Goal: Task Accomplishment & Management: Manage account settings

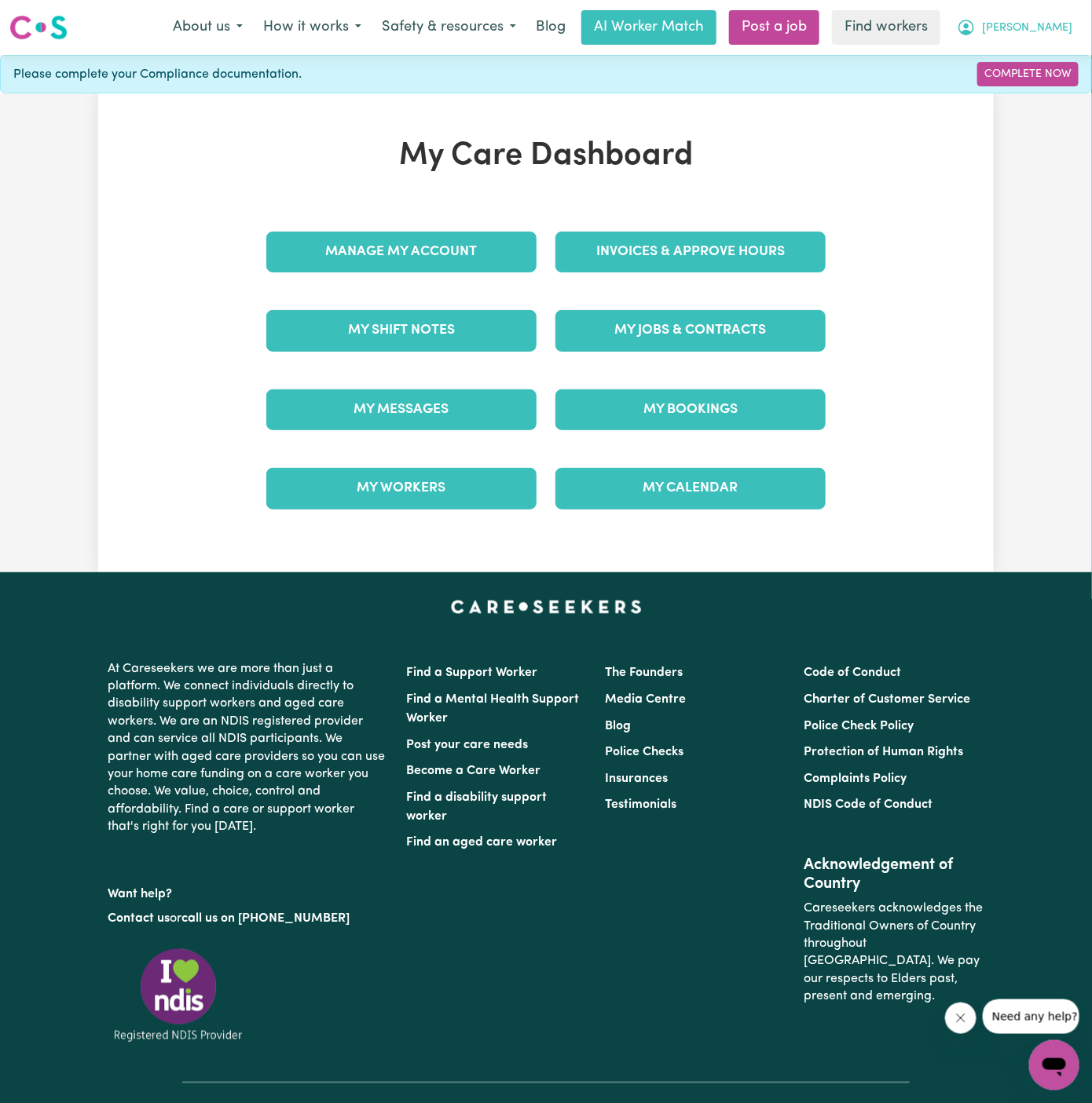
click at [1060, 26] on span "[PERSON_NAME]" at bounding box center [1027, 28] width 90 height 18
click at [1039, 89] on link "Logout" at bounding box center [1019, 90] width 124 height 30
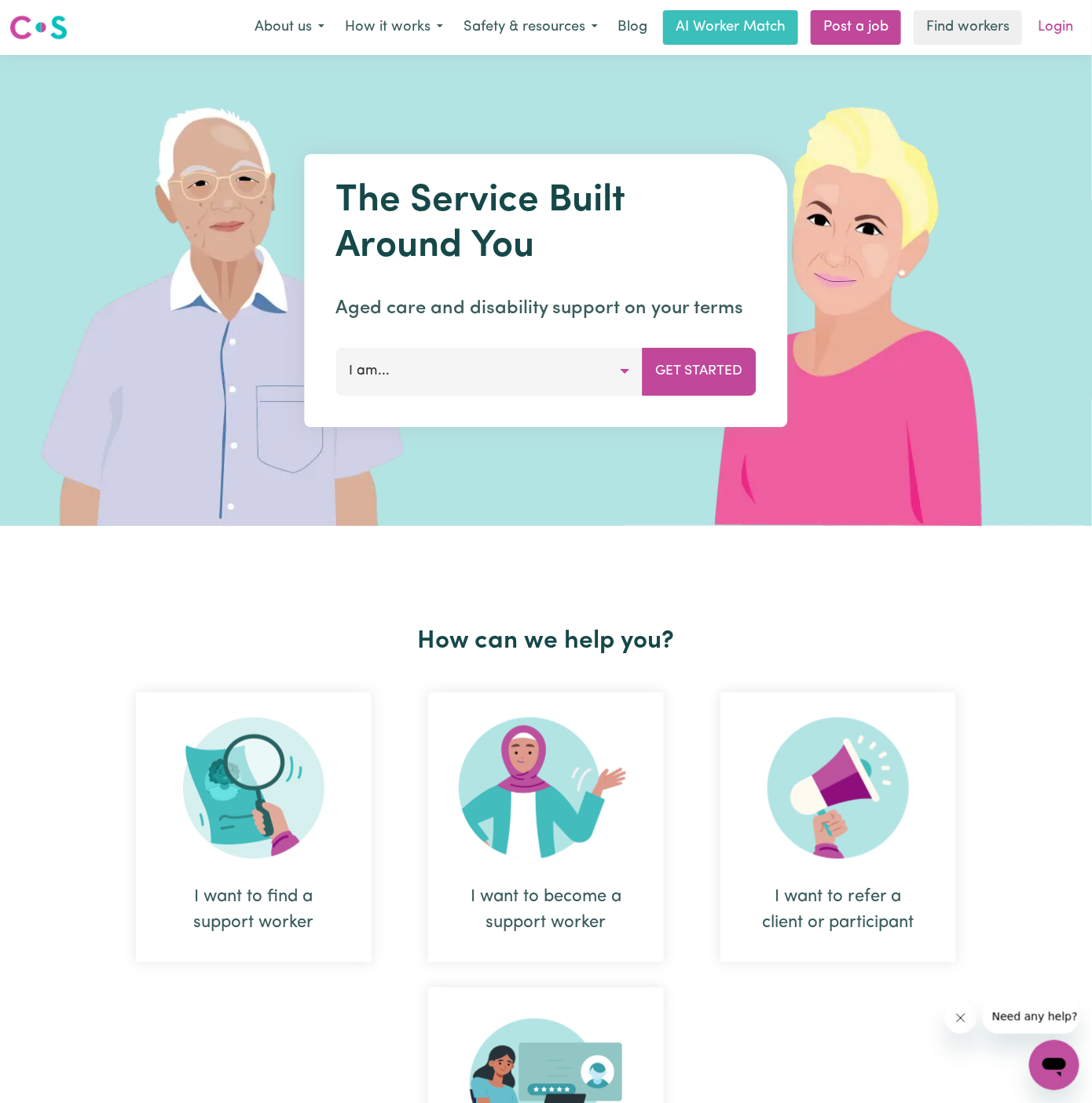
click at [1051, 23] on link "Login" at bounding box center [1056, 27] width 54 height 34
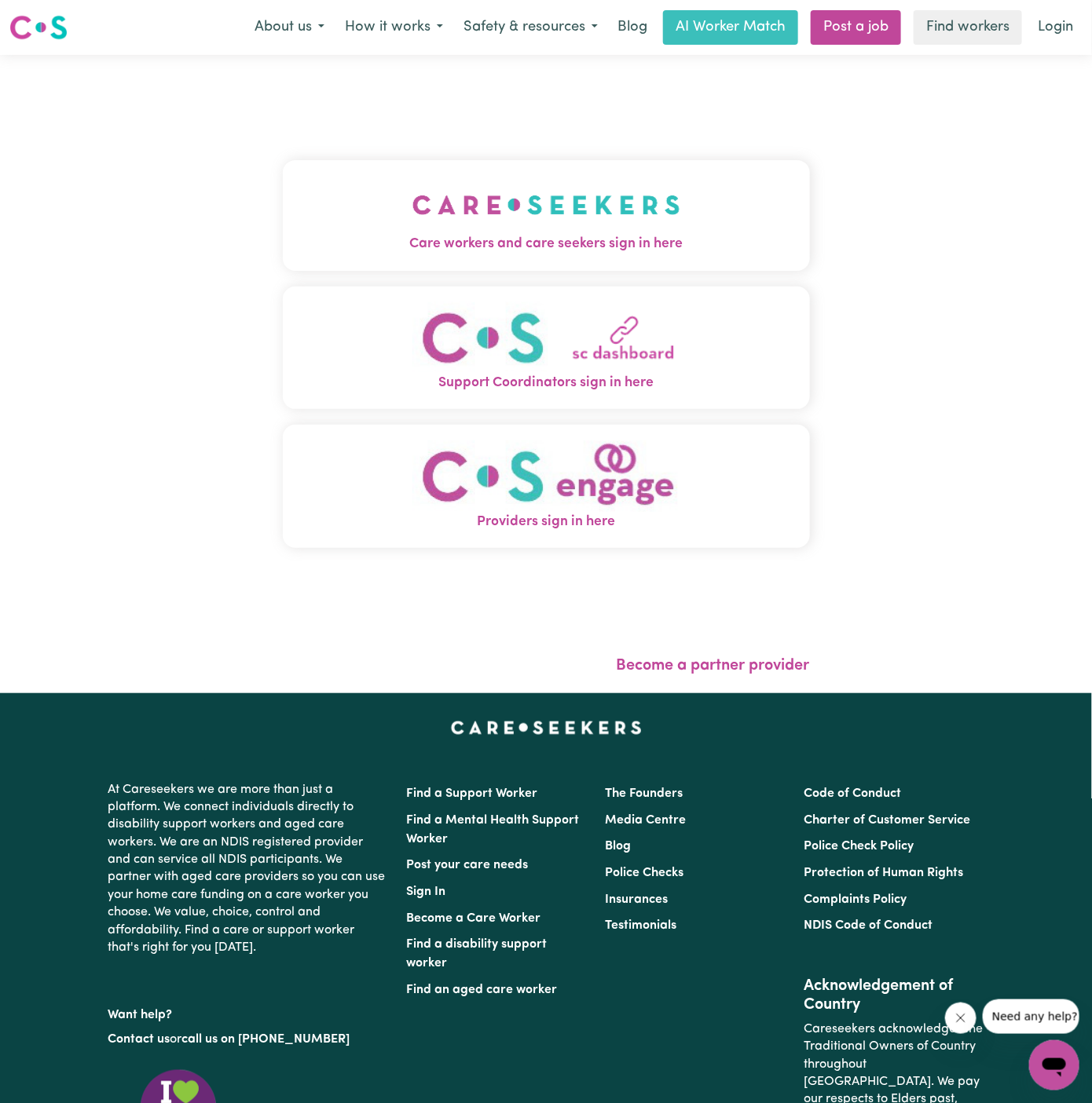
click at [480, 174] on button "Care workers and care seekers sign in here" at bounding box center [546, 215] width 528 height 110
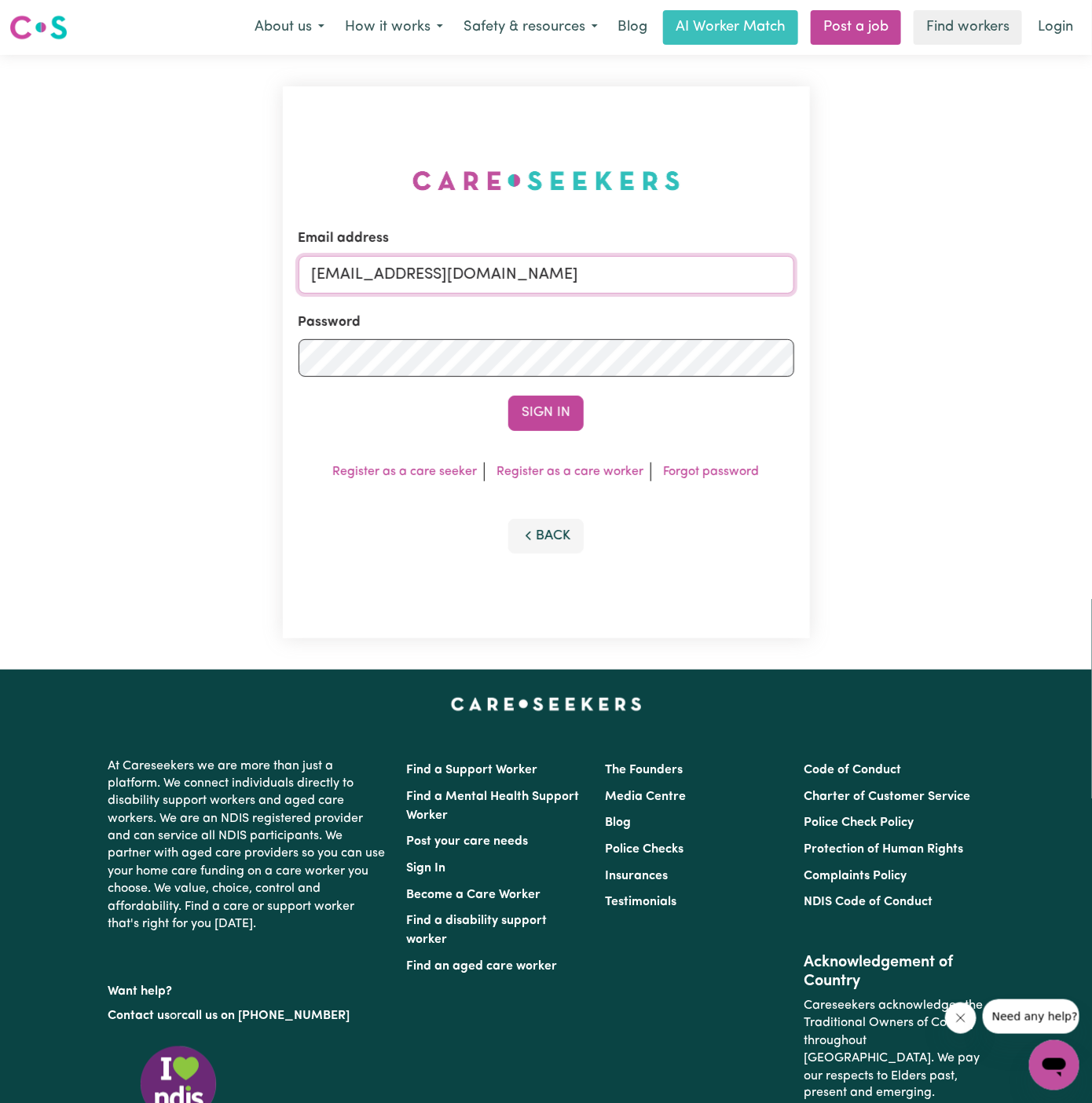
drag, startPoint x: 395, startPoint y: 281, endPoint x: 981, endPoint y: 280, distance: 586.0
click at [981, 280] on div "Email address [EMAIL_ADDRESS][DOMAIN_NAME] Password Sign In Register as a care …" at bounding box center [546, 362] width 1092 height 615
paste input "ToulaV"
type input "[EMAIL_ADDRESS][DOMAIN_NAME]"
click at [508, 396] on button "Sign In" at bounding box center [546, 412] width 75 height 34
